Goal: Information Seeking & Learning: Learn about a topic

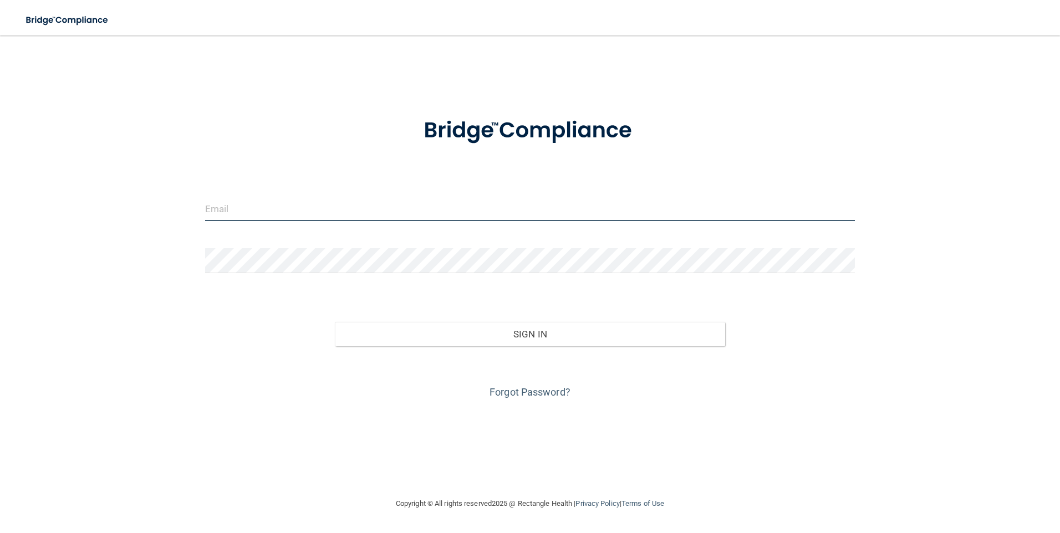
click at [315, 211] on input "email" at bounding box center [530, 208] width 650 height 25
type input "[EMAIL_ADDRESS][DOMAIN_NAME]"
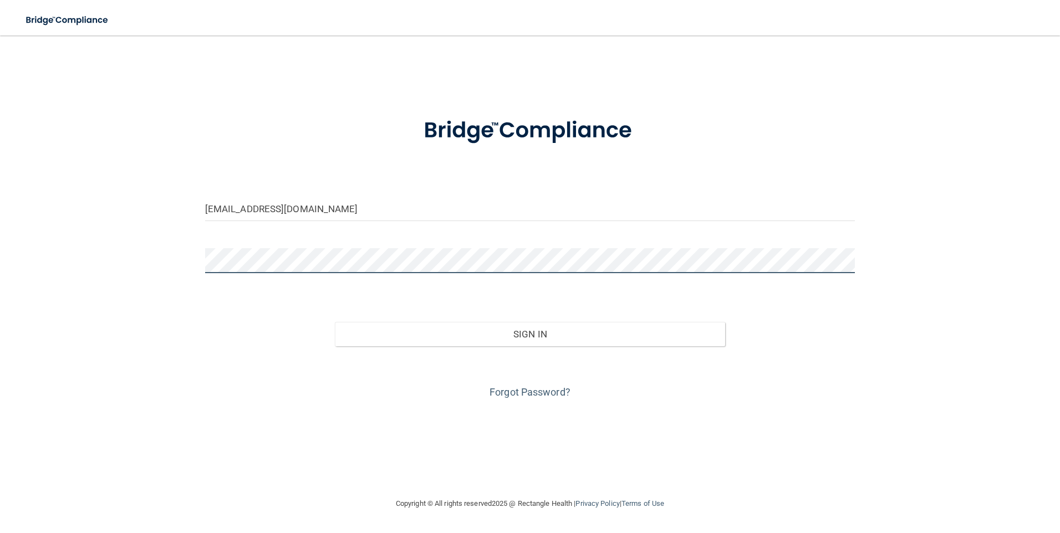
click at [335, 322] on button "Sign In" at bounding box center [530, 334] width 390 height 24
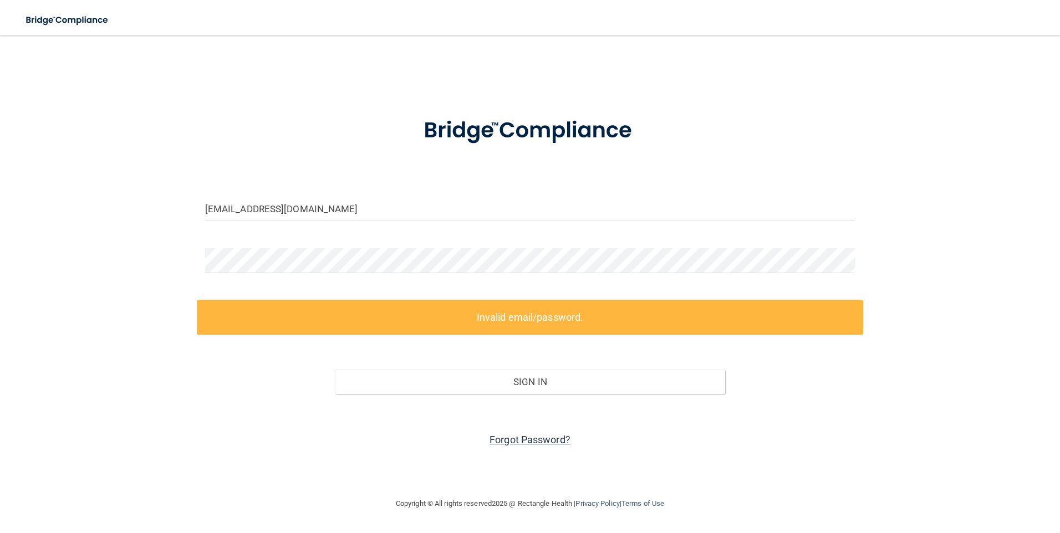
click at [510, 355] on link "Forgot Password?" at bounding box center [530, 440] width 81 height 12
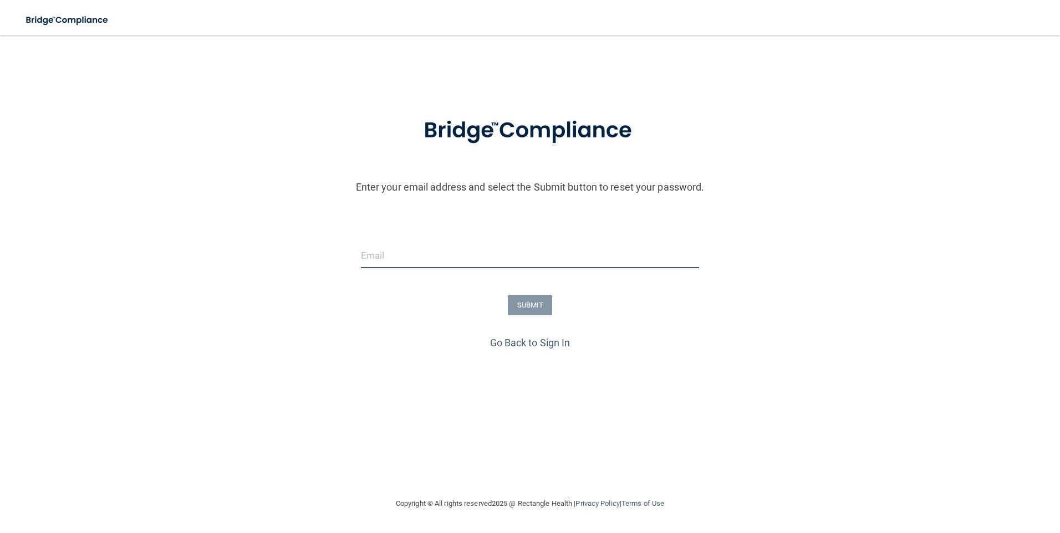
click at [404, 261] on input "email" at bounding box center [530, 255] width 339 height 25
type input "[EMAIL_ADDRESS][DOMAIN_NAME]"
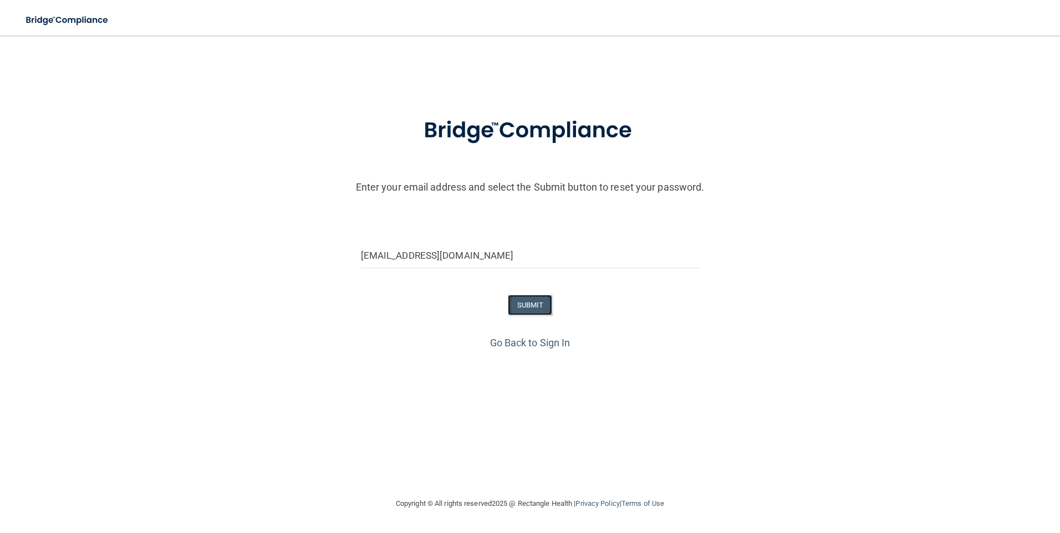
click at [510, 301] on button "SUBMIT" at bounding box center [530, 305] width 45 height 21
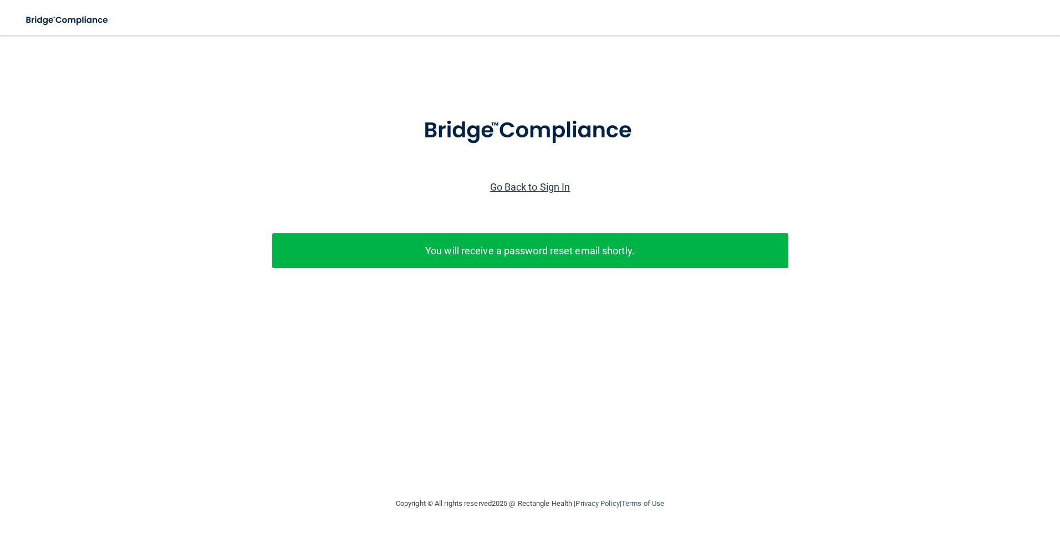
click at [510, 185] on link "Go Back to Sign In" at bounding box center [530, 187] width 80 height 12
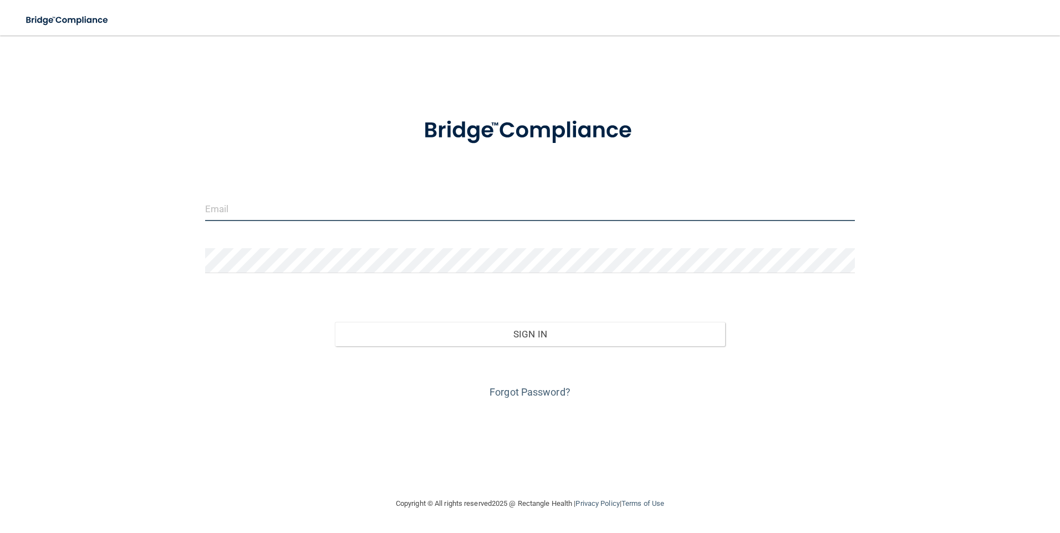
click at [282, 205] on input "email" at bounding box center [530, 208] width 650 height 25
type input "[EMAIL_ADDRESS][DOMAIN_NAME]"
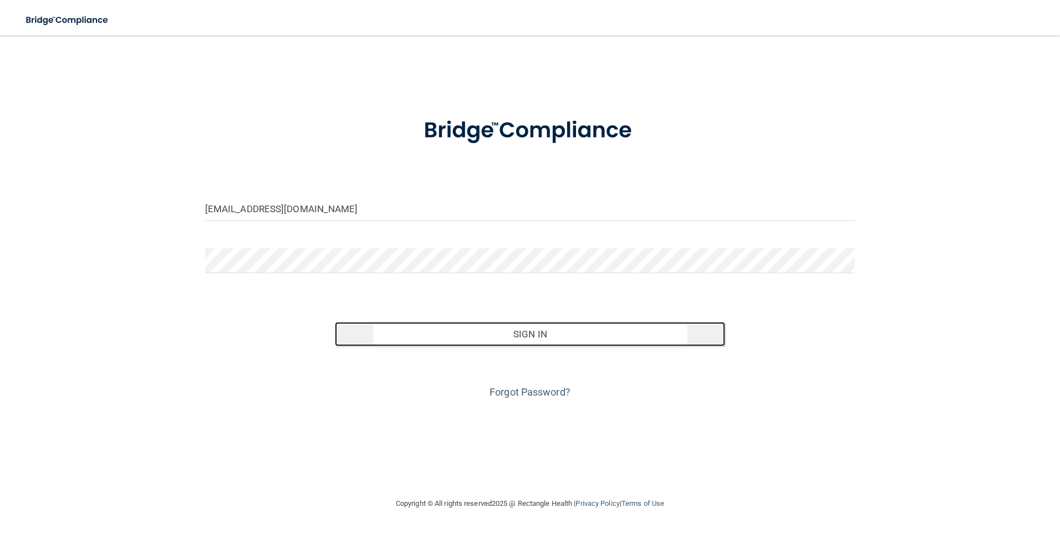
click at [510, 337] on button "Sign In" at bounding box center [530, 334] width 390 height 24
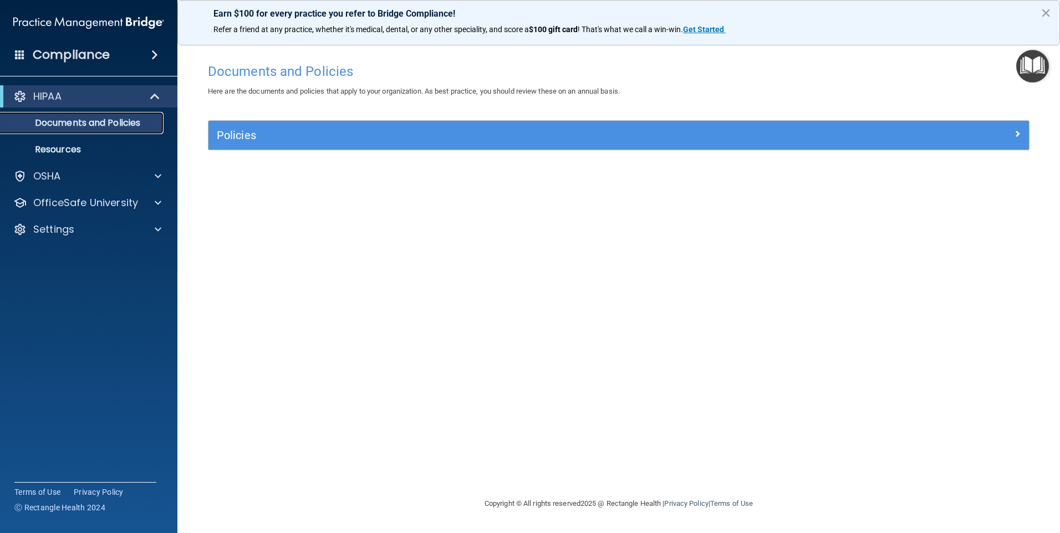
click at [132, 120] on p "Documents and Policies" at bounding box center [82, 123] width 151 height 11
click at [151, 55] on span at bounding box center [154, 54] width 7 height 13
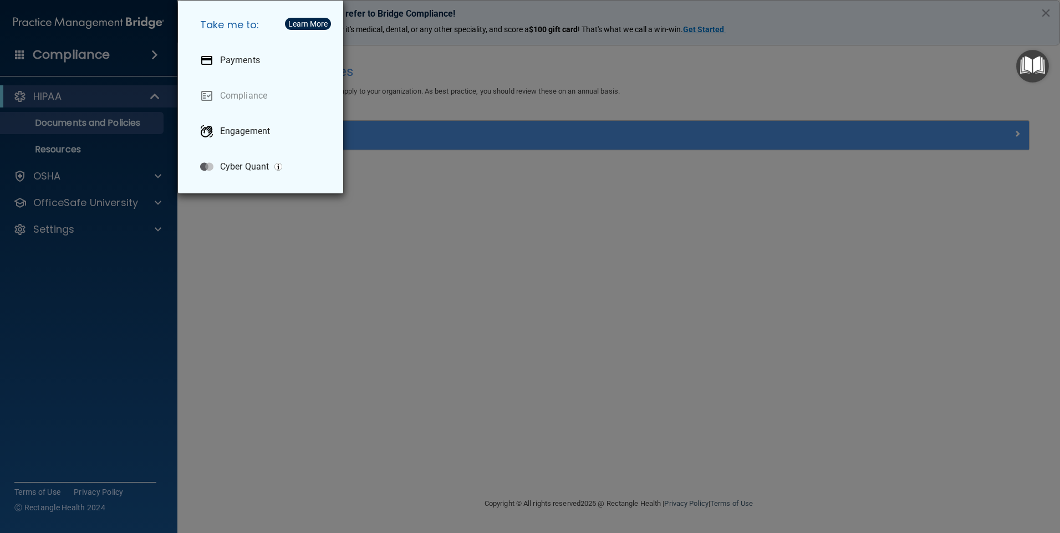
click at [88, 99] on div "Take me to: Payments Compliance Engagement Cyber Quant" at bounding box center [530, 266] width 1060 height 533
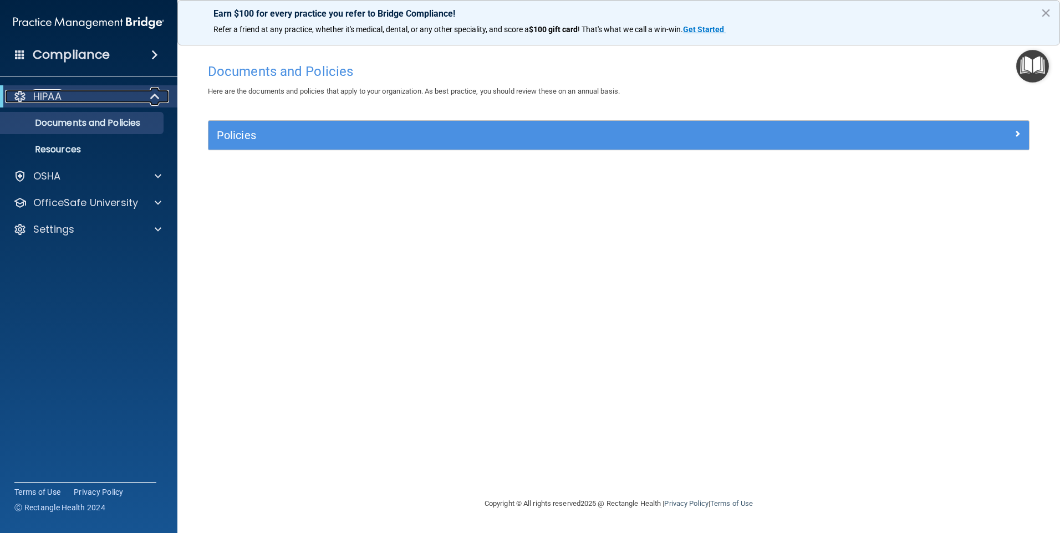
click at [154, 91] on span at bounding box center [155, 96] width 9 height 13
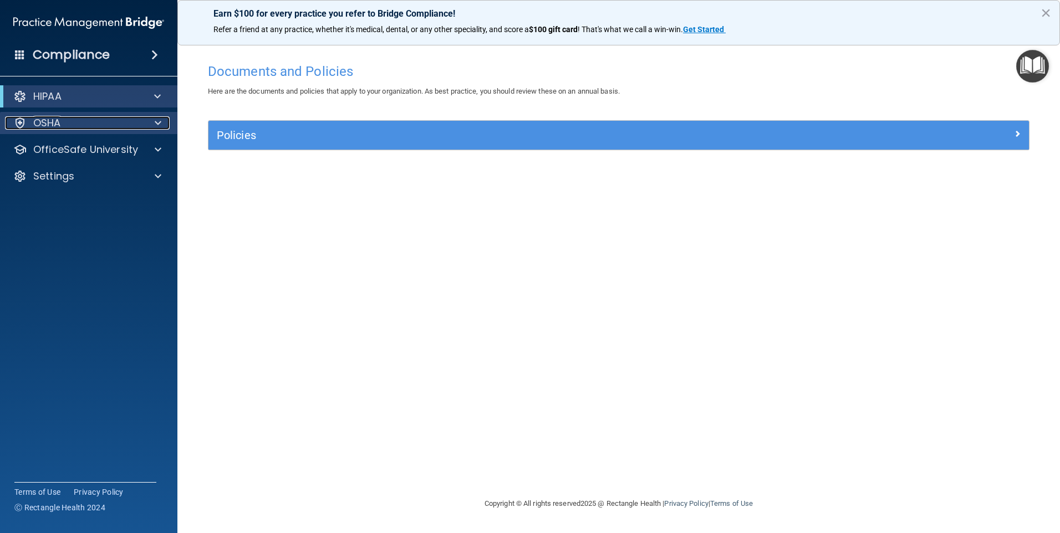
click at [153, 119] on div at bounding box center [157, 122] width 28 height 13
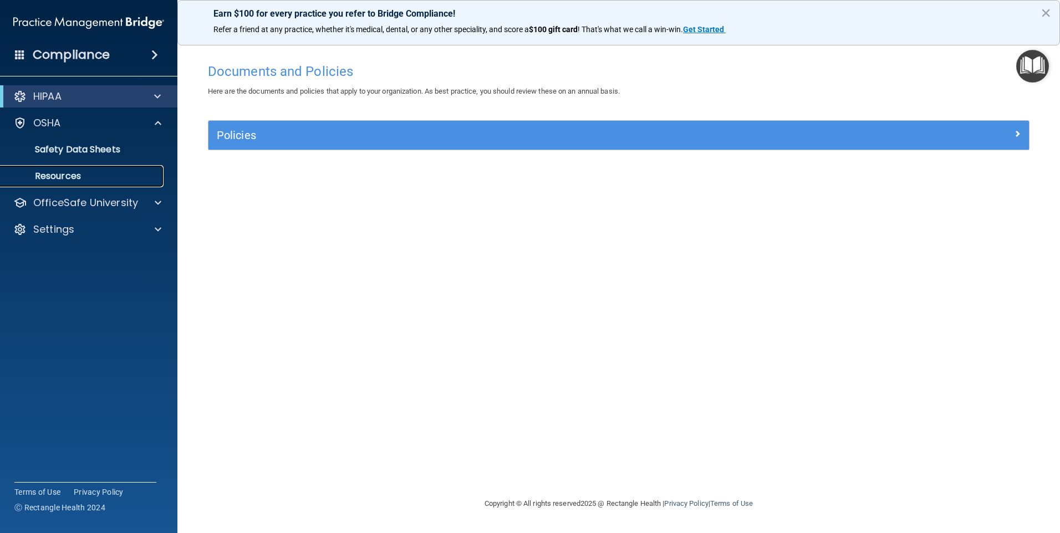
click at [84, 179] on p "Resources" at bounding box center [82, 176] width 151 height 11
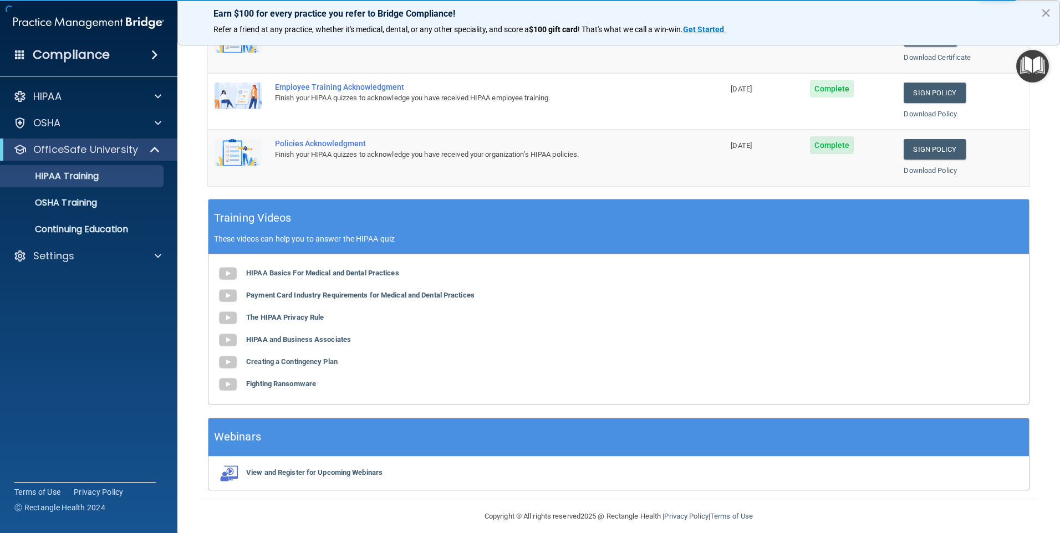
scroll to position [302, 0]
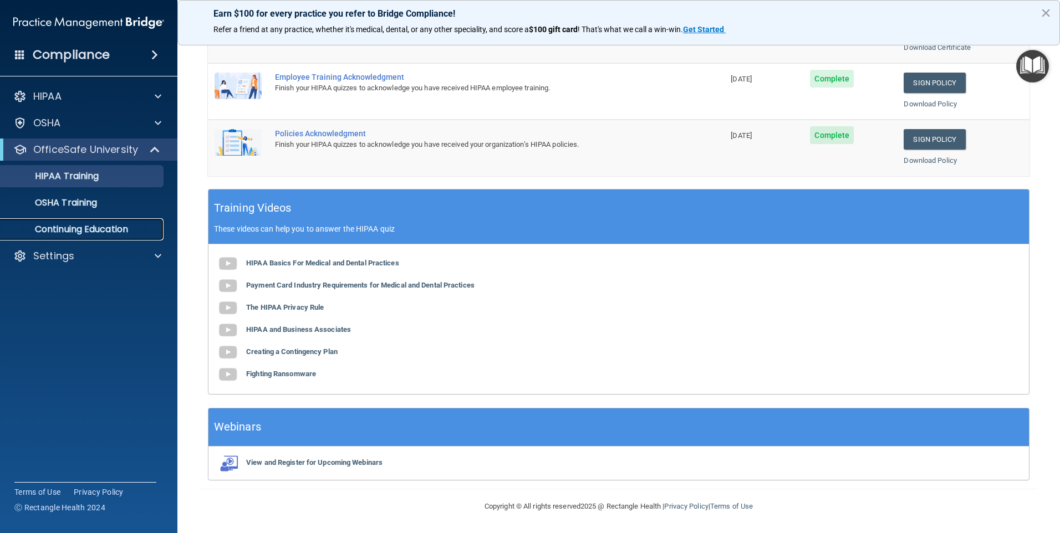
click at [117, 222] on link "Continuing Education" at bounding box center [76, 229] width 175 height 22
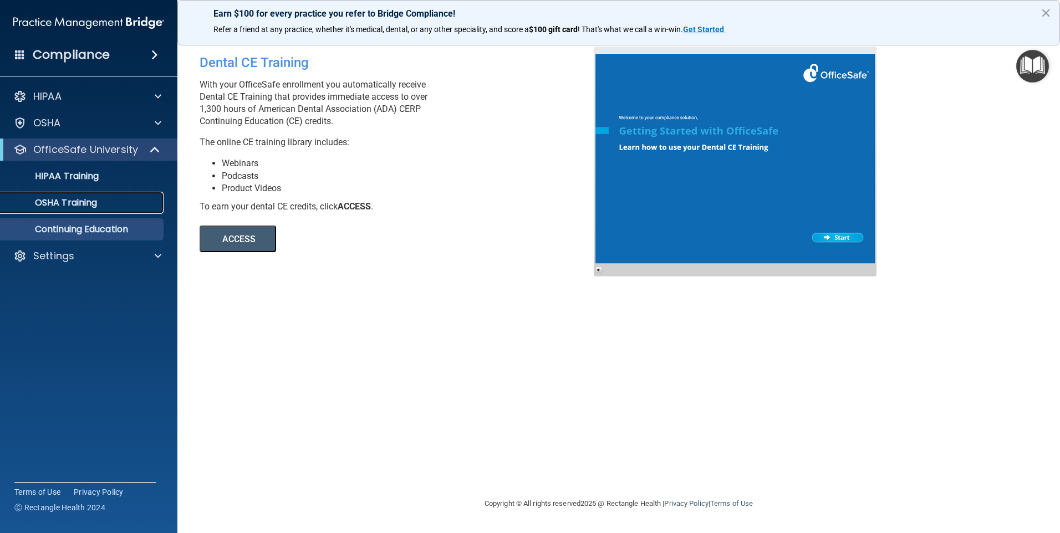
click at [104, 194] on link "OSHA Training" at bounding box center [76, 203] width 175 height 22
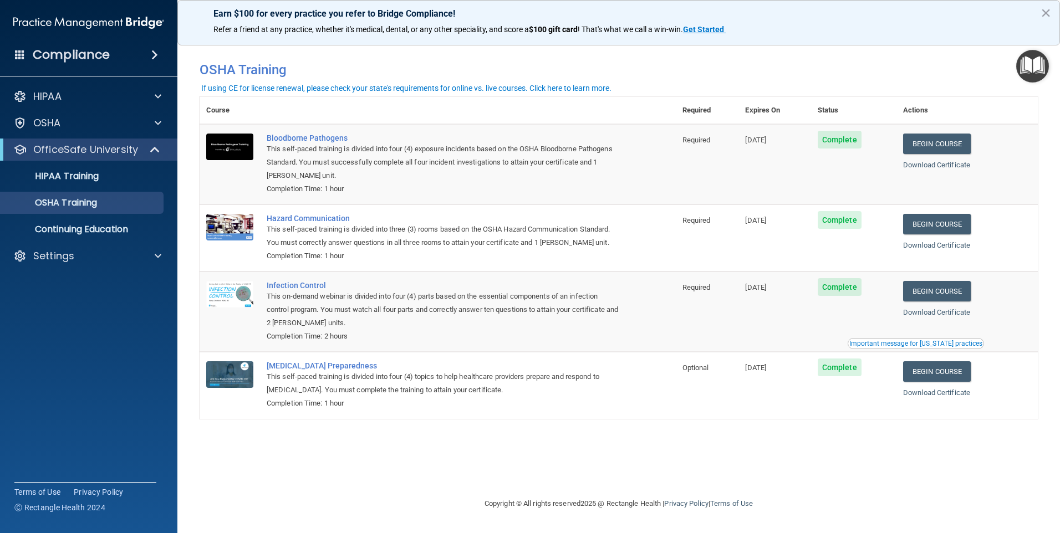
click at [930, 345] on div "Important message for California practices" at bounding box center [915, 343] width 133 height 7
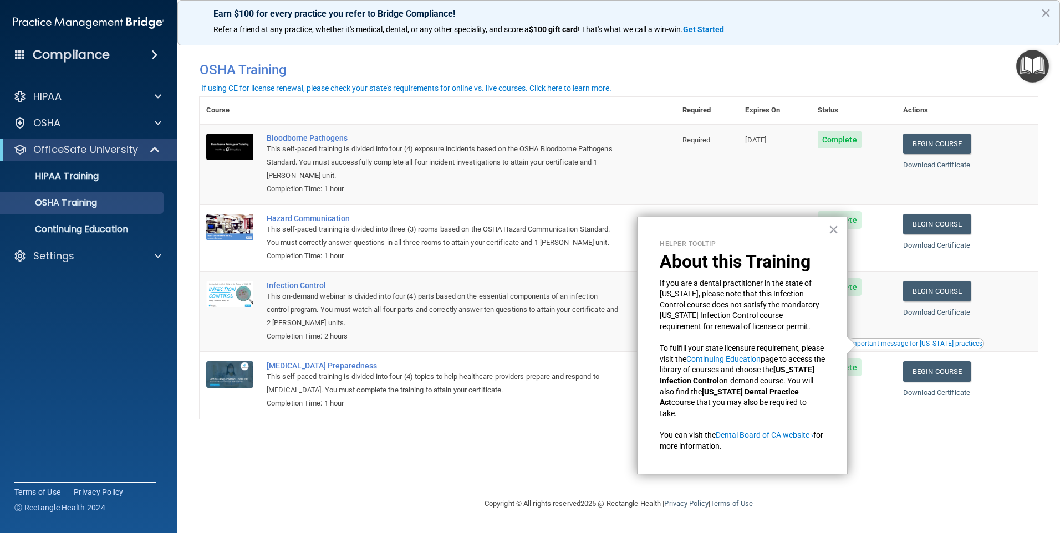
click at [156, 55] on span at bounding box center [154, 54] width 7 height 13
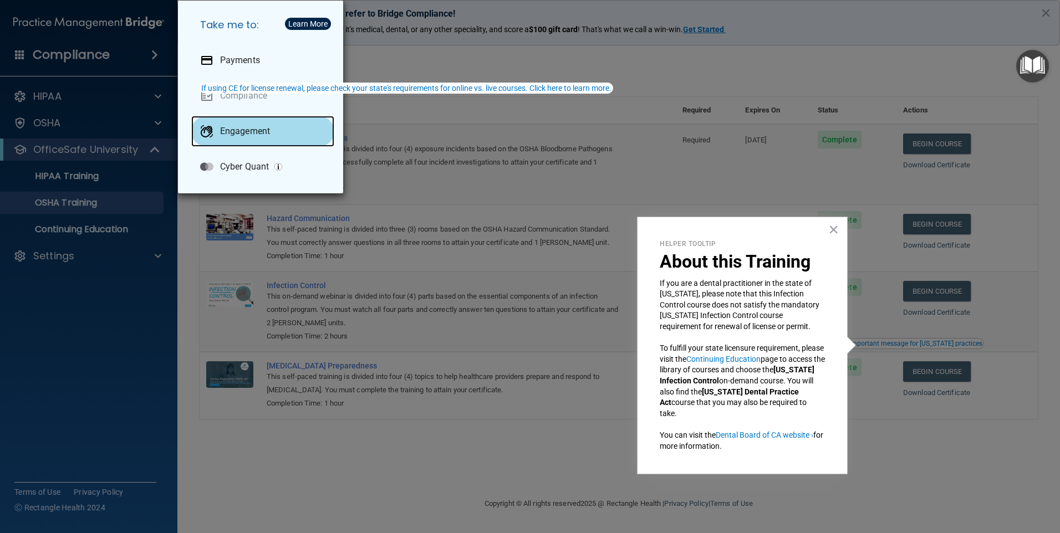
click at [260, 138] on div "Engagement" at bounding box center [262, 131] width 143 height 31
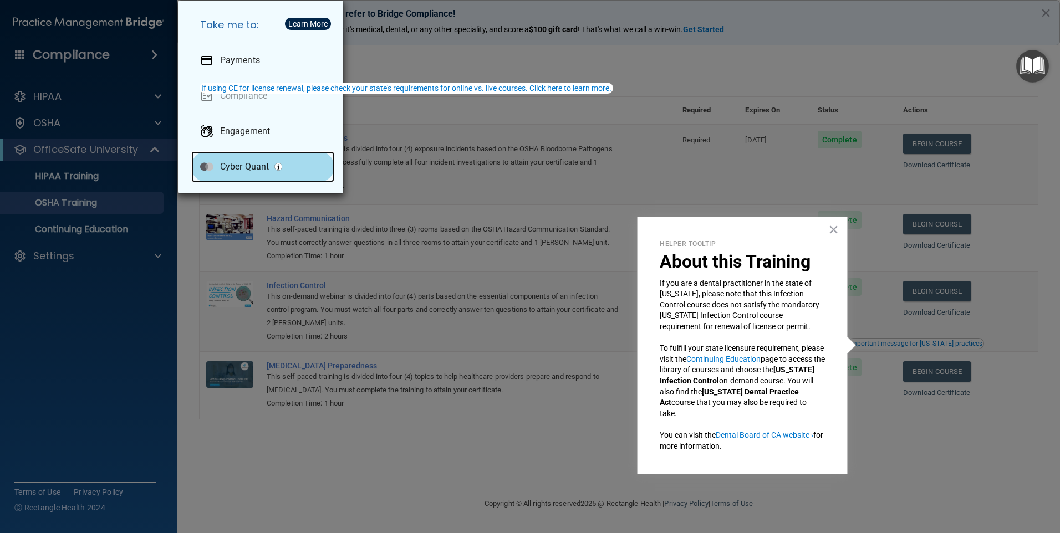
click at [229, 166] on p "Cyber Quant" at bounding box center [244, 166] width 49 height 11
click at [323, 84] on div "If using CE for license renewal, please check your state's requirements for onl…" at bounding box center [406, 88] width 410 height 8
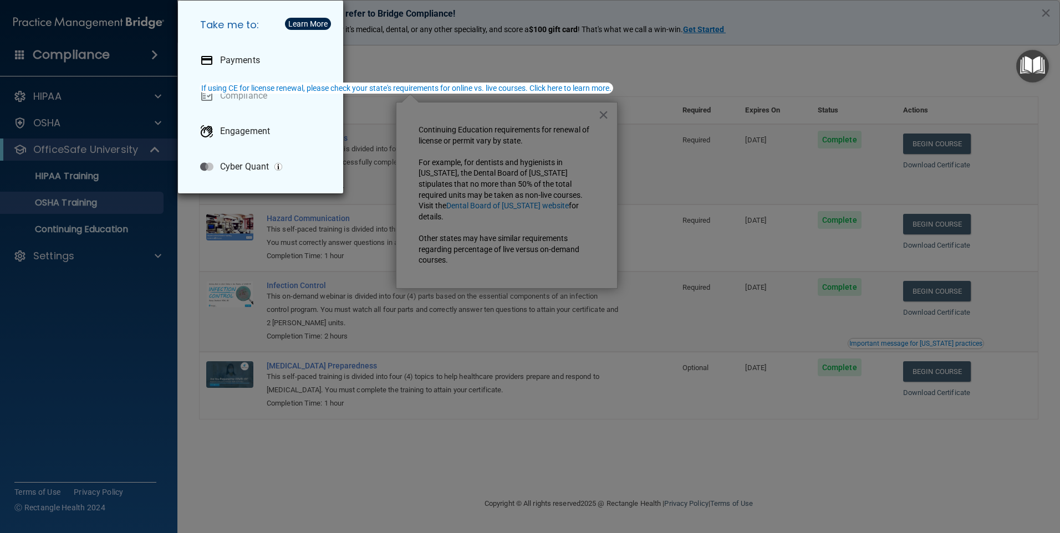
click at [611, 113] on div "Take me to: Payments Compliance Engagement Cyber Quant" at bounding box center [530, 266] width 1060 height 533
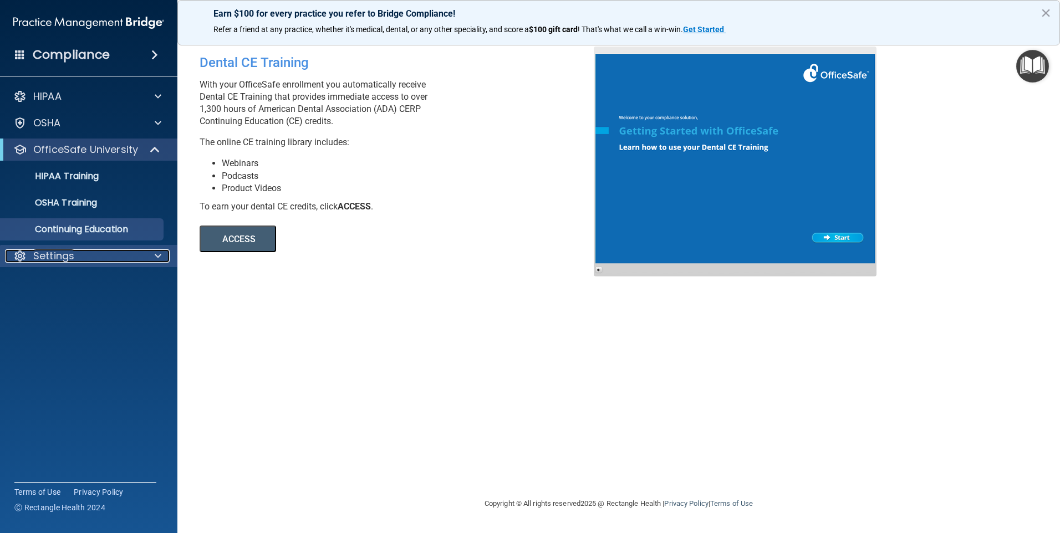
click at [150, 253] on div at bounding box center [157, 256] width 28 height 13
click at [85, 286] on p "My Account" at bounding box center [82, 282] width 151 height 11
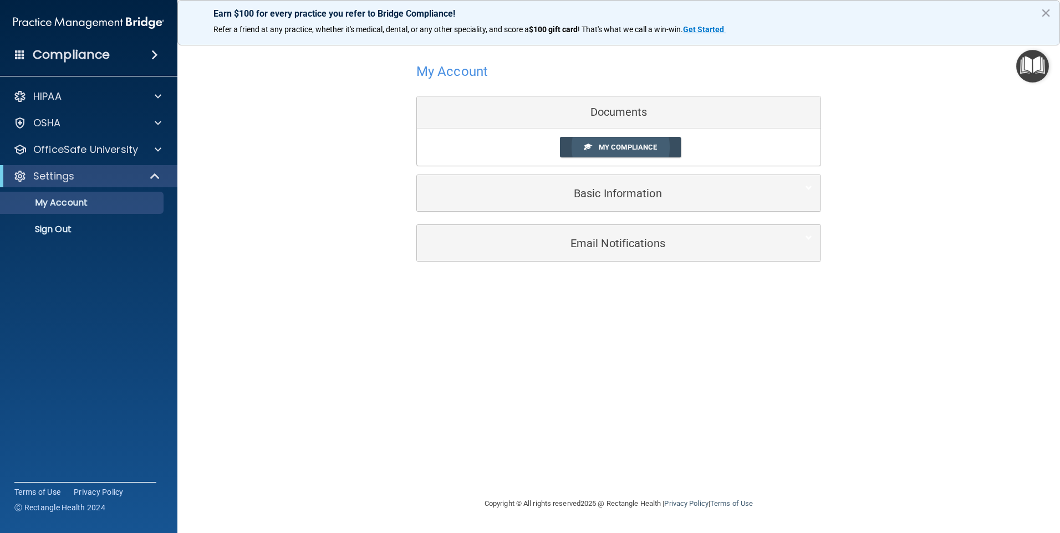
click at [620, 145] on span "My Compliance" at bounding box center [628, 147] width 58 height 8
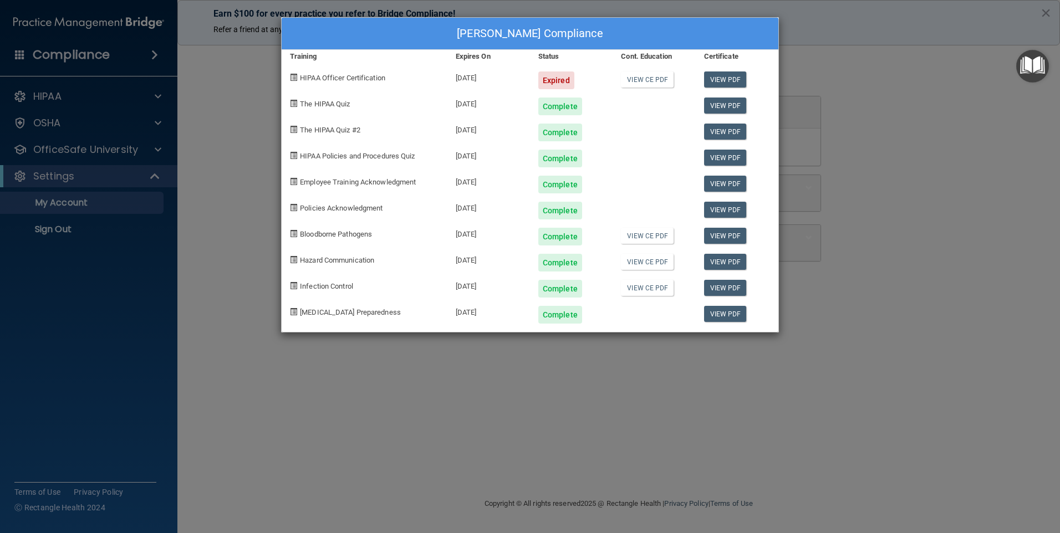
click at [375, 81] on span "HIPAA Officer Certification" at bounding box center [342, 78] width 85 height 8
click at [89, 149] on div "Tiffany Scatena's Compliance Training Expires On Status Cont. Education Certifi…" at bounding box center [530, 266] width 1060 height 533
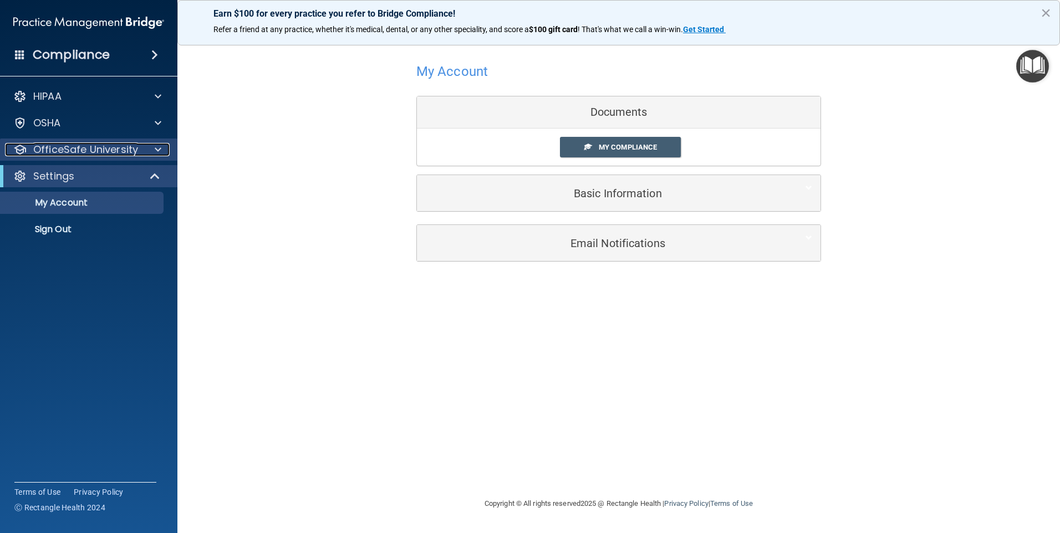
click at [154, 146] on div at bounding box center [157, 149] width 28 height 13
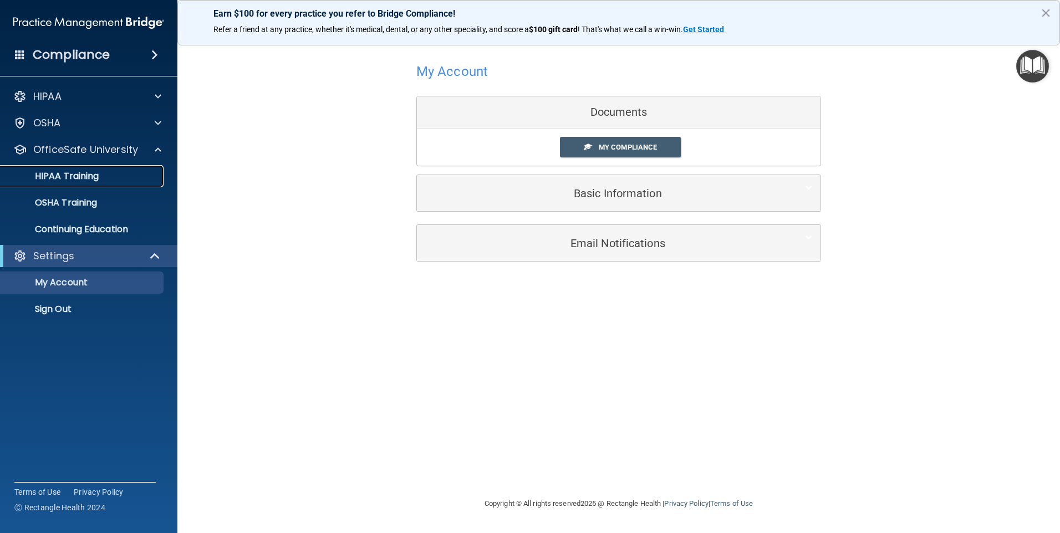
click at [110, 179] on div "HIPAA Training" at bounding box center [82, 176] width 151 height 11
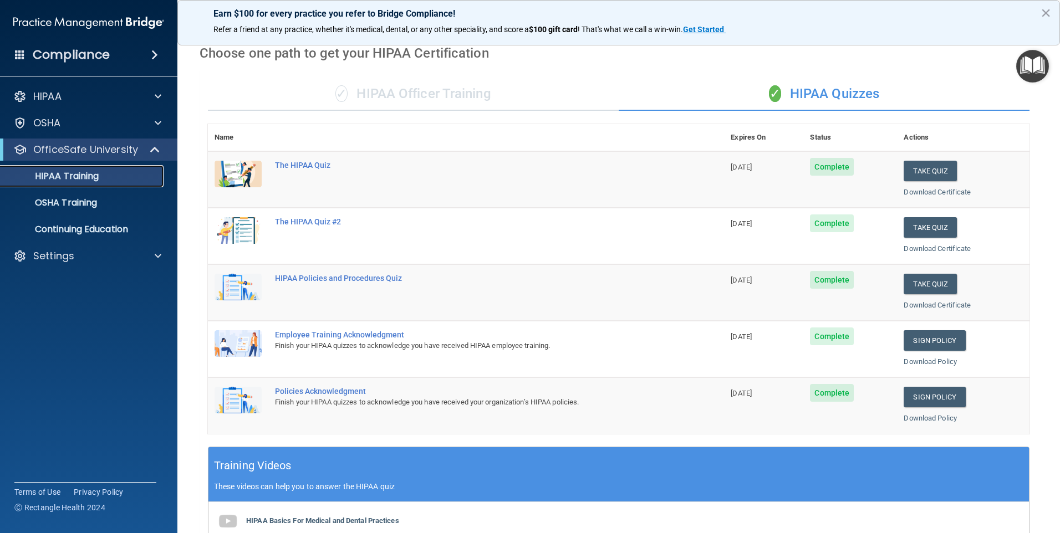
scroll to position [24, 0]
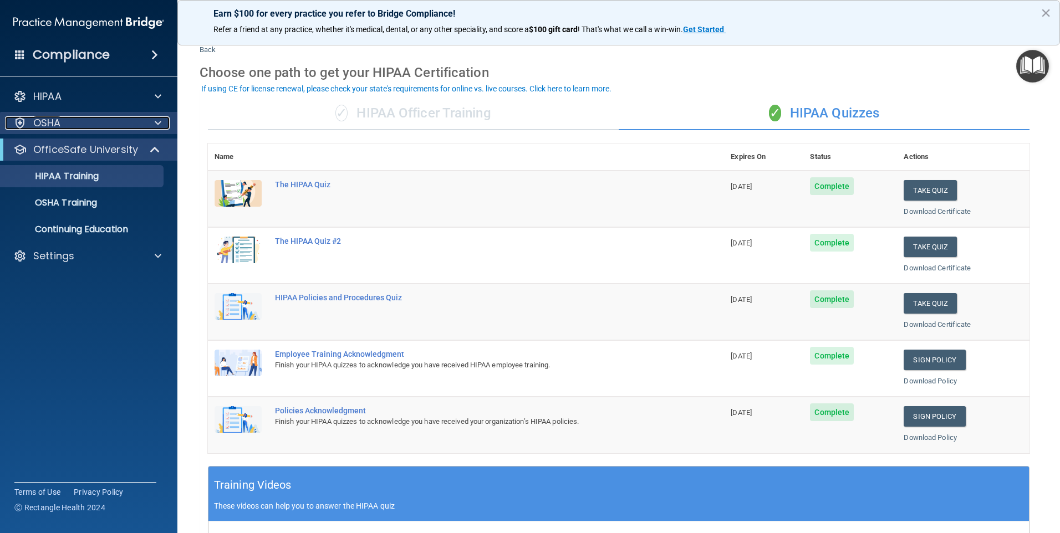
click at [162, 125] on div at bounding box center [157, 122] width 28 height 13
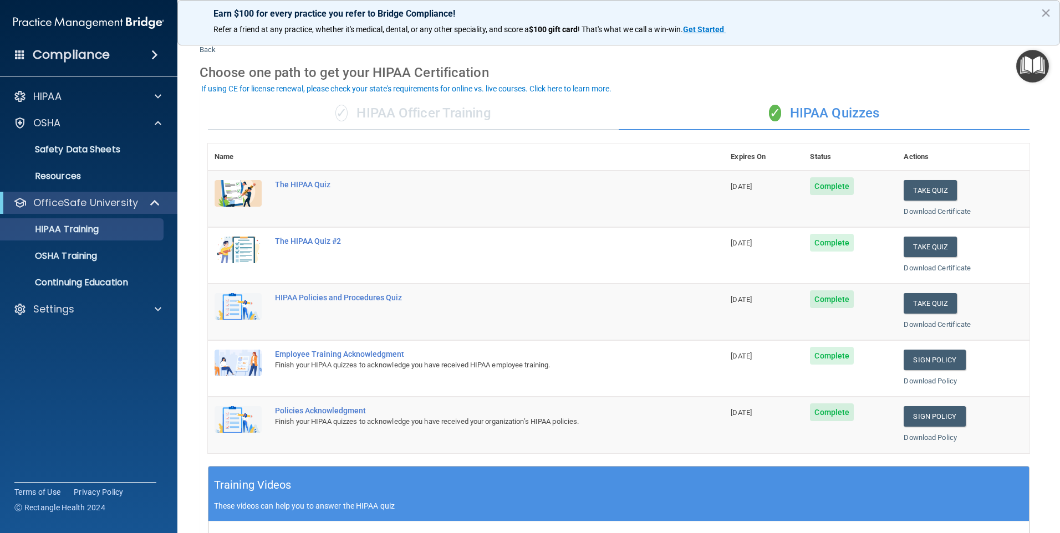
click at [431, 109] on div "✓ HIPAA Officer Training" at bounding box center [413, 113] width 411 height 33
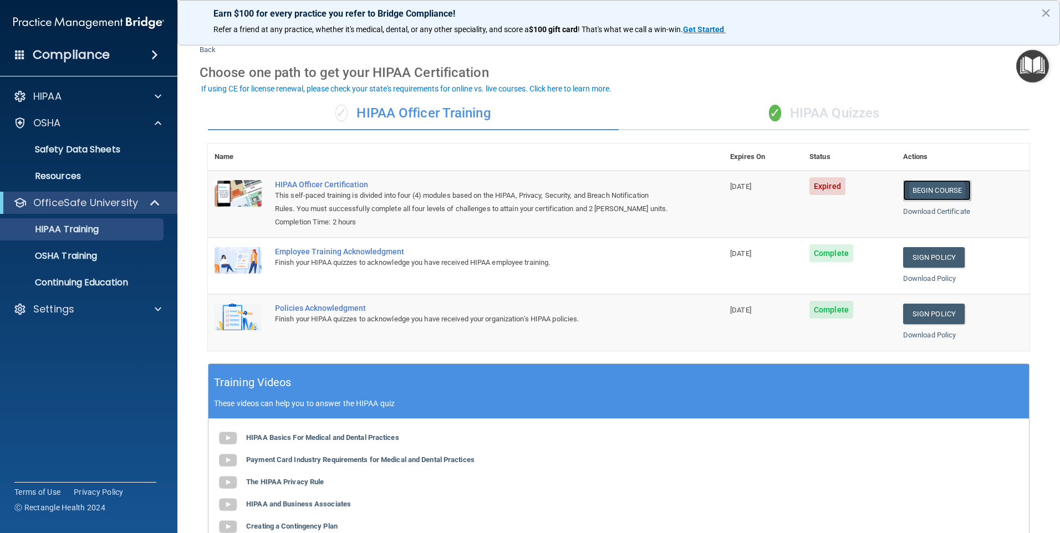
click at [928, 185] on link "Begin Course" at bounding box center [937, 190] width 68 height 21
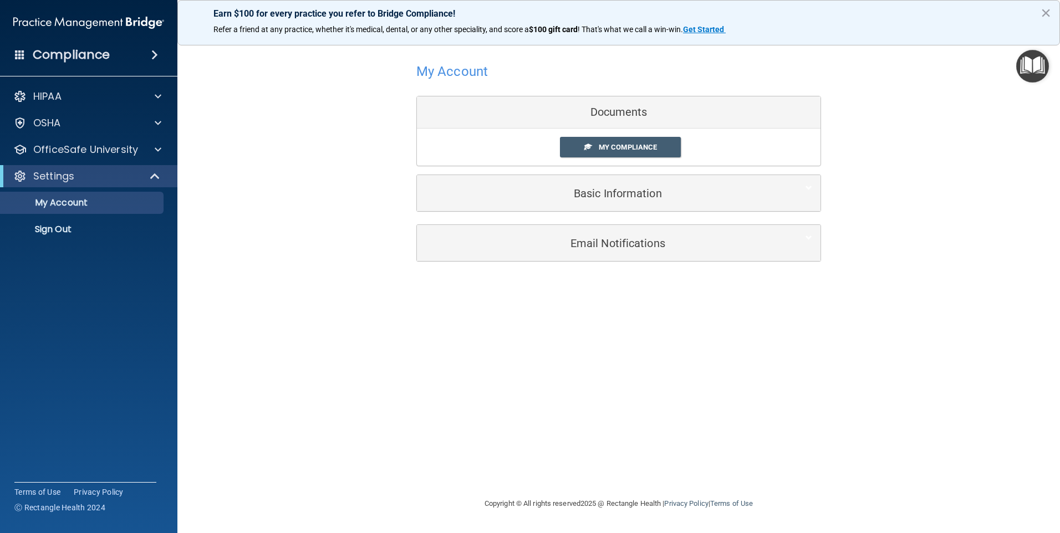
click at [651, 106] on div "Documents" at bounding box center [619, 112] width 404 height 32
click at [635, 147] on span "My Compliance" at bounding box center [628, 147] width 58 height 8
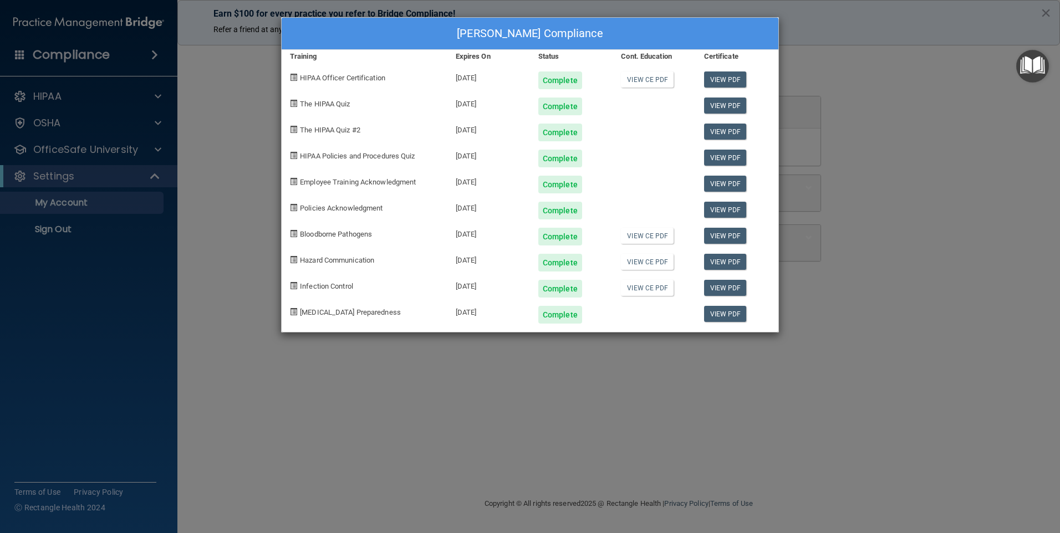
click at [70, 53] on div "[PERSON_NAME] Compliance Training Expires On Status Cont. Education Certificate…" at bounding box center [530, 266] width 1060 height 533
